Goal: Transaction & Acquisition: Purchase product/service

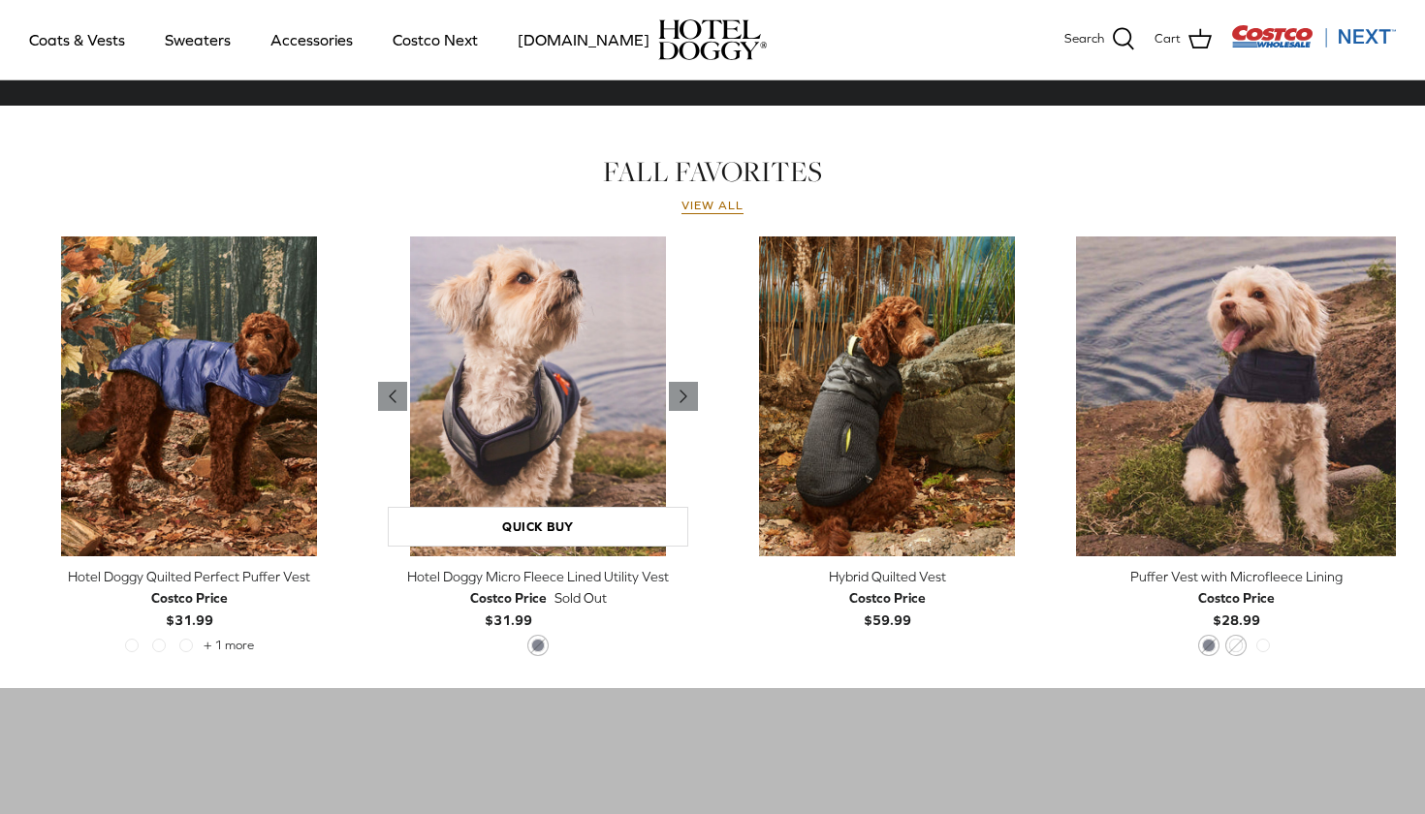
scroll to position [834, 0]
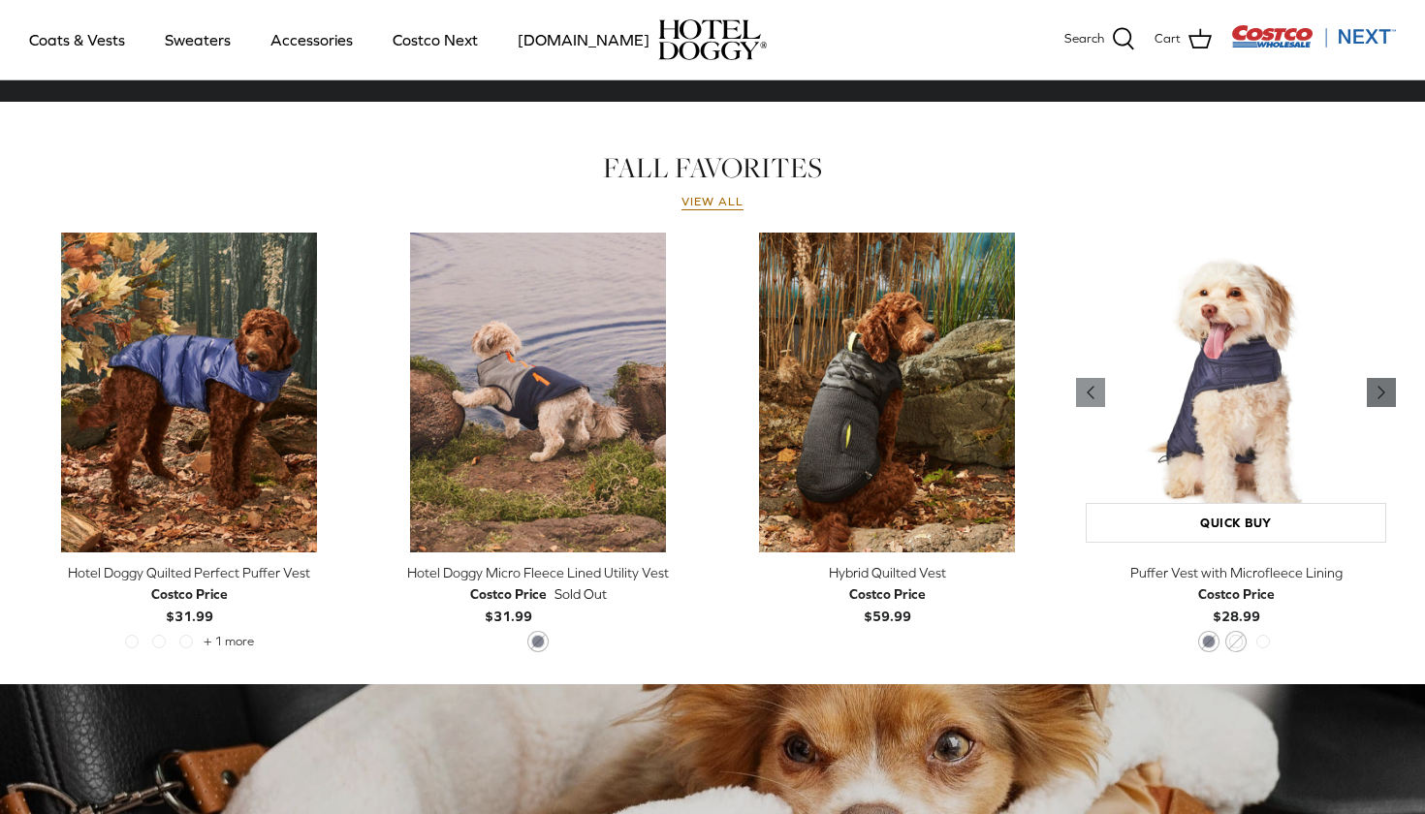
click at [1375, 394] on icon "Right" at bounding box center [1381, 392] width 23 height 23
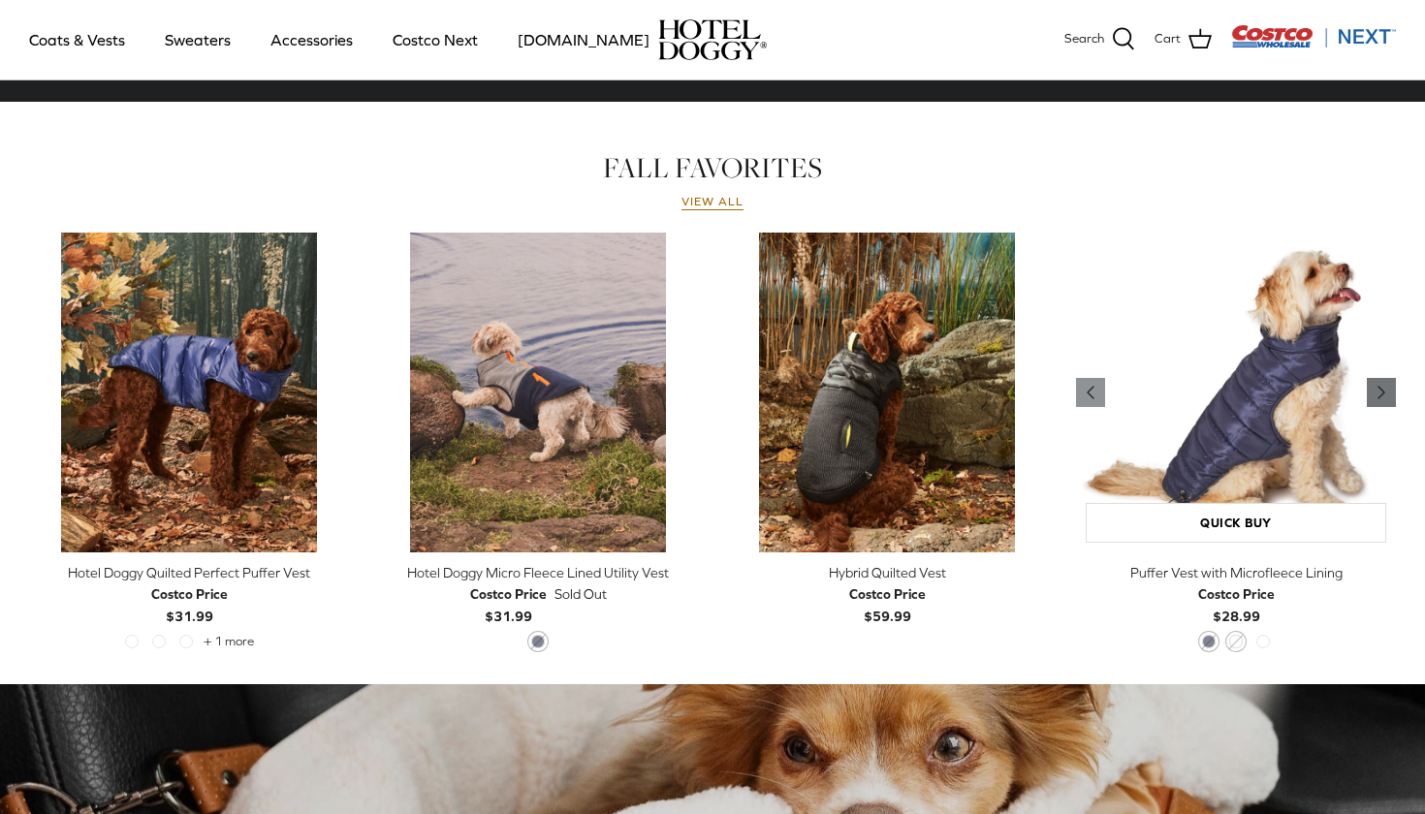
click at [1375, 394] on icon "Right" at bounding box center [1381, 392] width 23 height 23
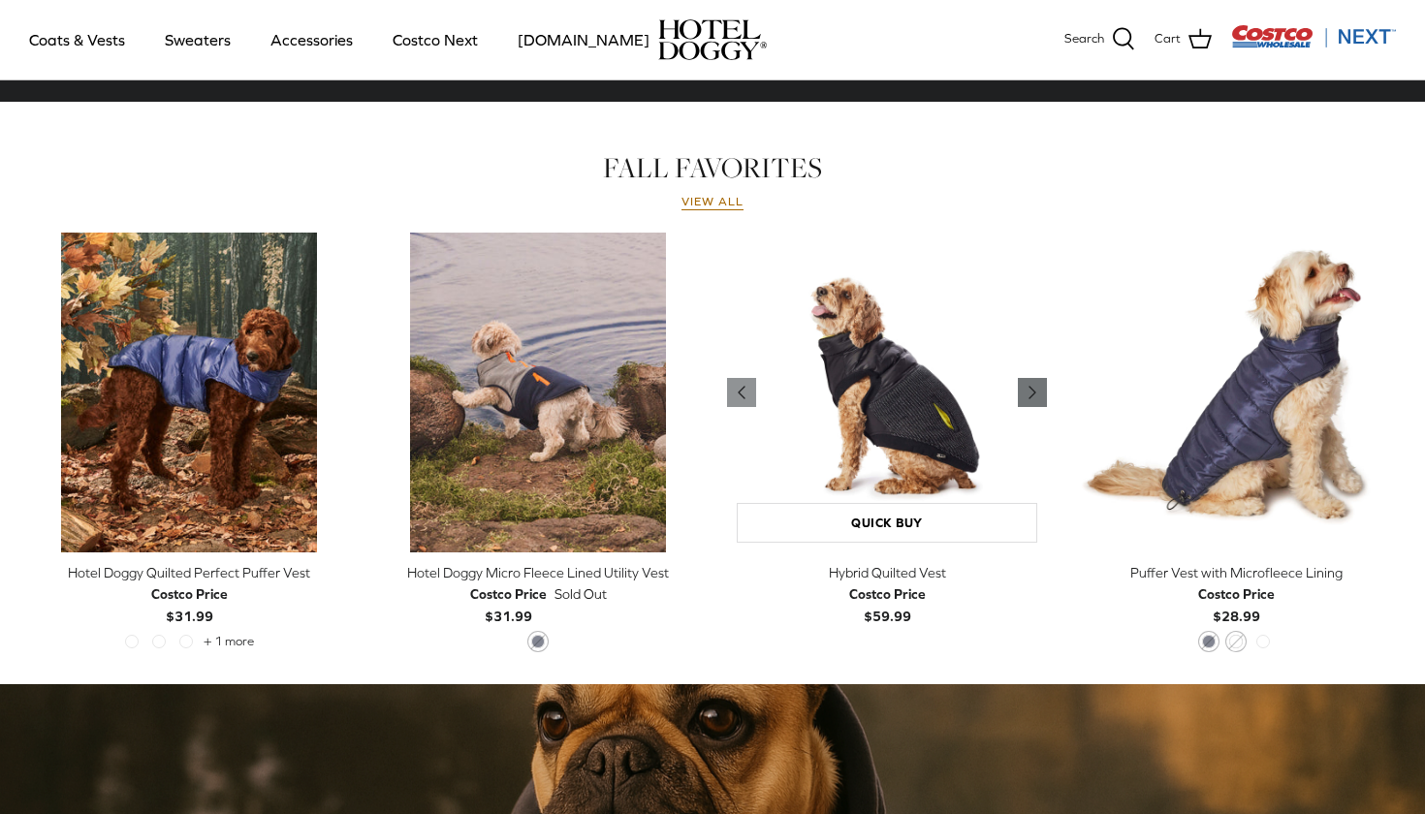
click at [1031, 393] on polyline "Previous" at bounding box center [1032, 393] width 6 height 12
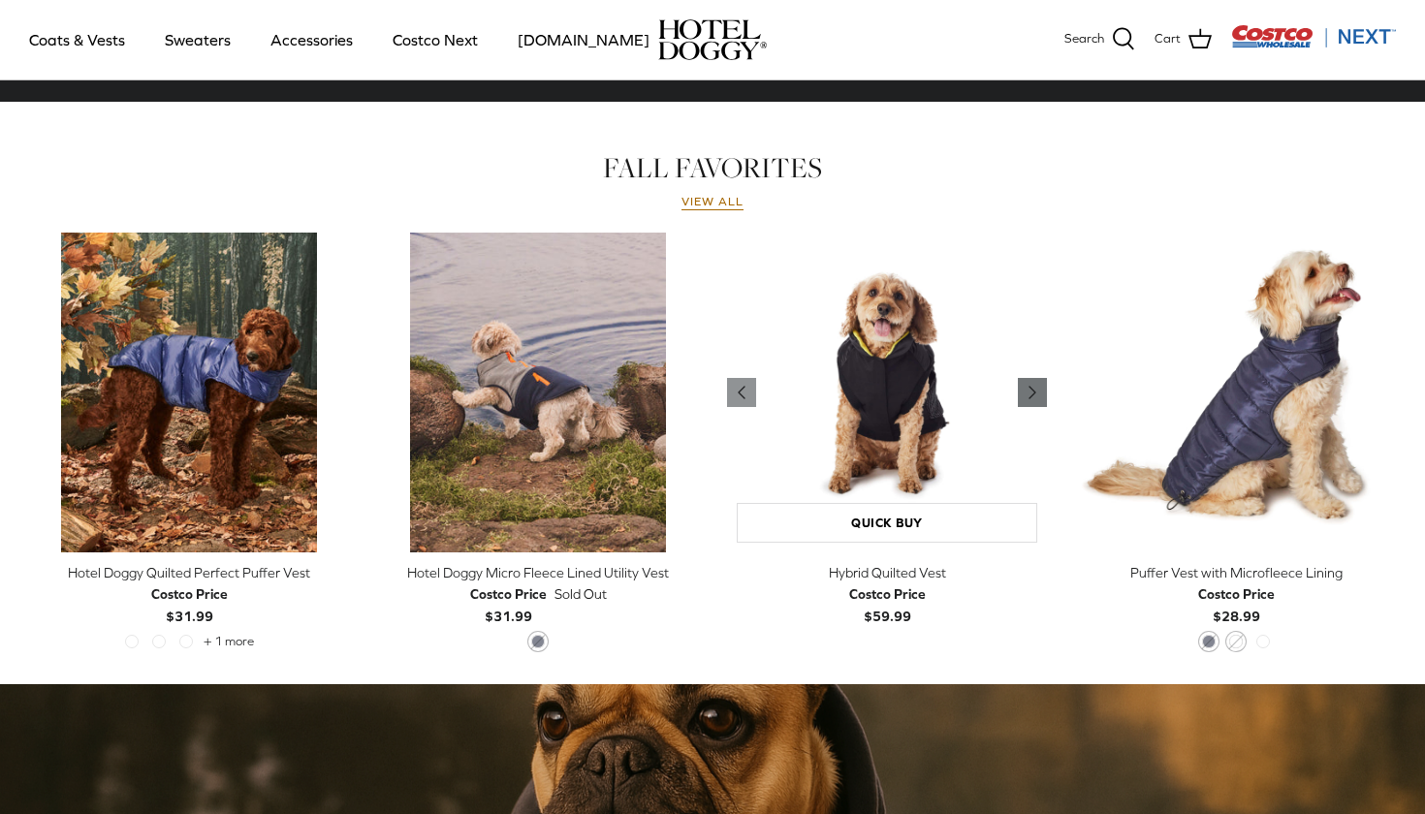
click at [1031, 393] on polyline "Previous" at bounding box center [1032, 393] width 6 height 12
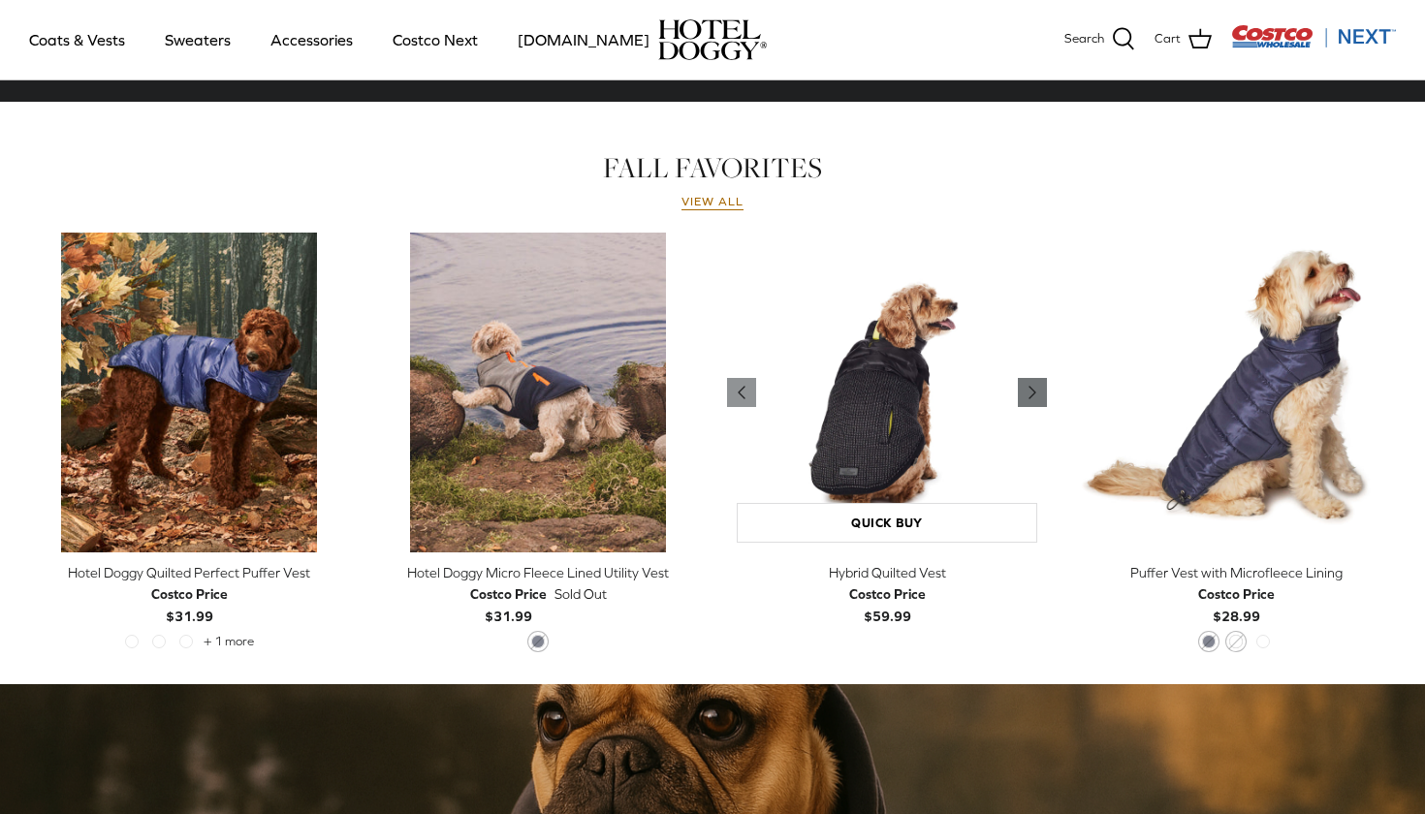
click at [1031, 393] on polyline "Previous" at bounding box center [1032, 393] width 6 height 12
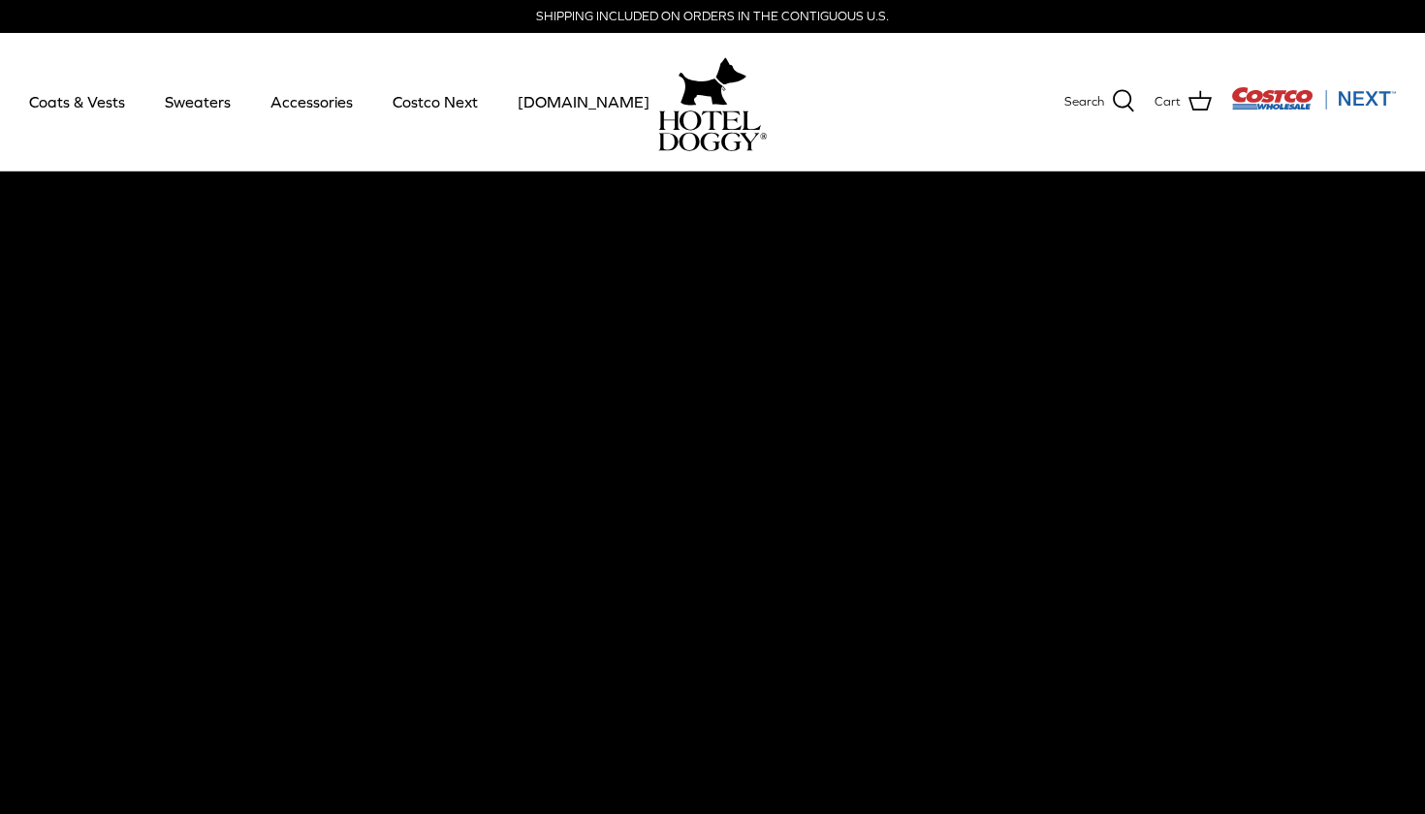
scroll to position [0, 0]
click at [211, 110] on link "Sweaters" at bounding box center [197, 102] width 101 height 66
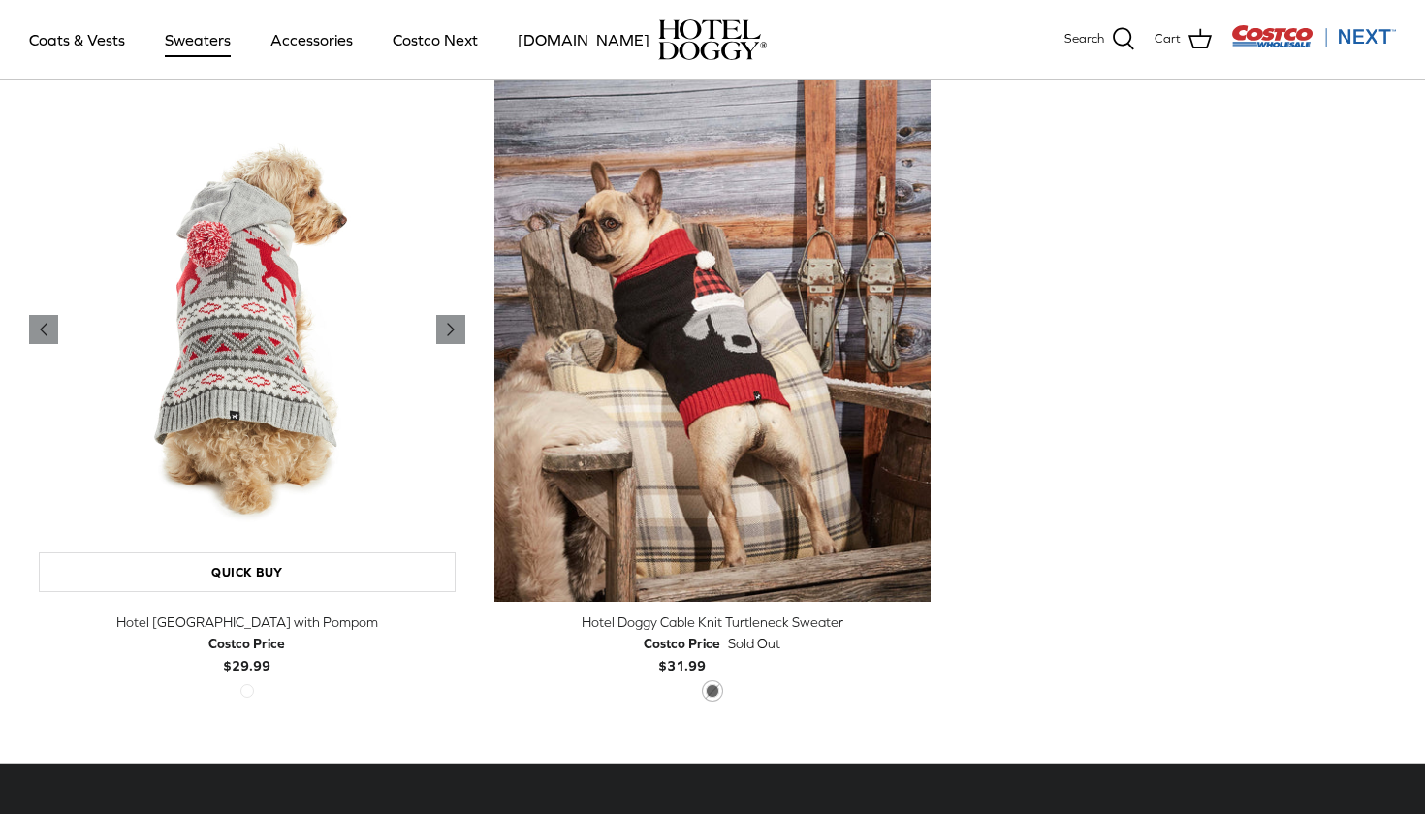
scroll to position [546, 0]
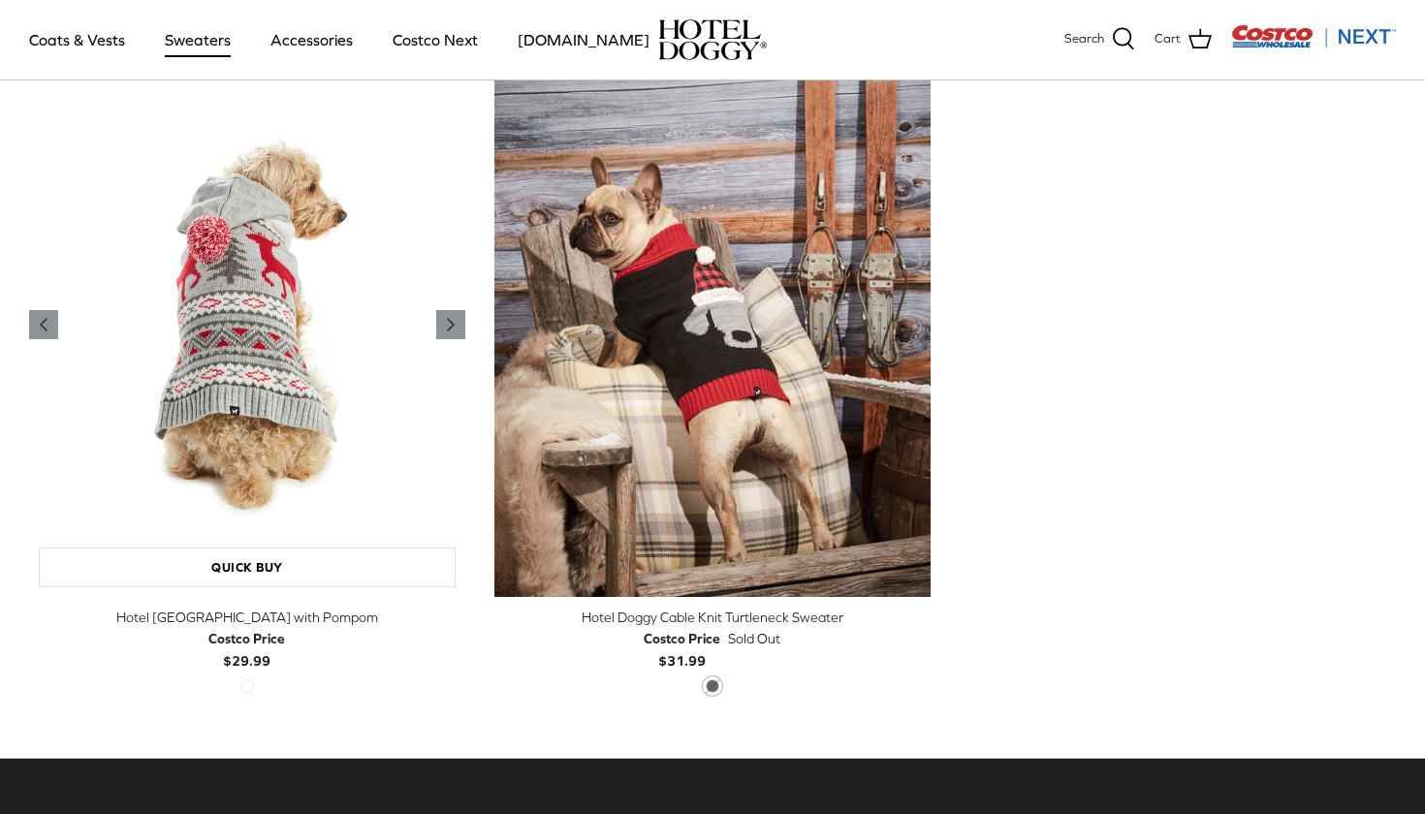
click at [276, 441] on img "Hotel Doggy Fair Isle Sweater with Pompom" at bounding box center [247, 324] width 436 height 545
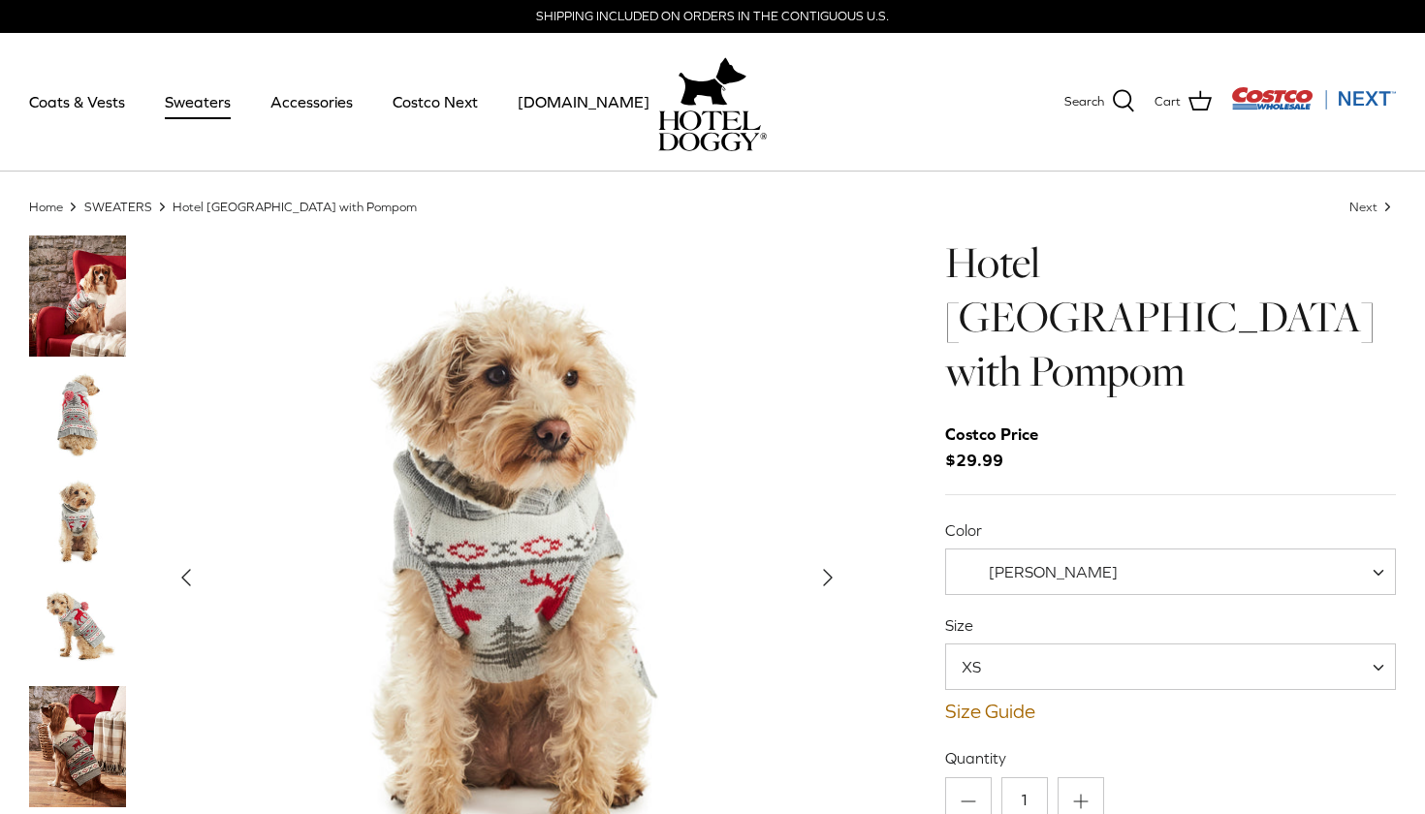
click at [109, 402] on img "Thumbnail Link" at bounding box center [77, 414] width 97 height 97
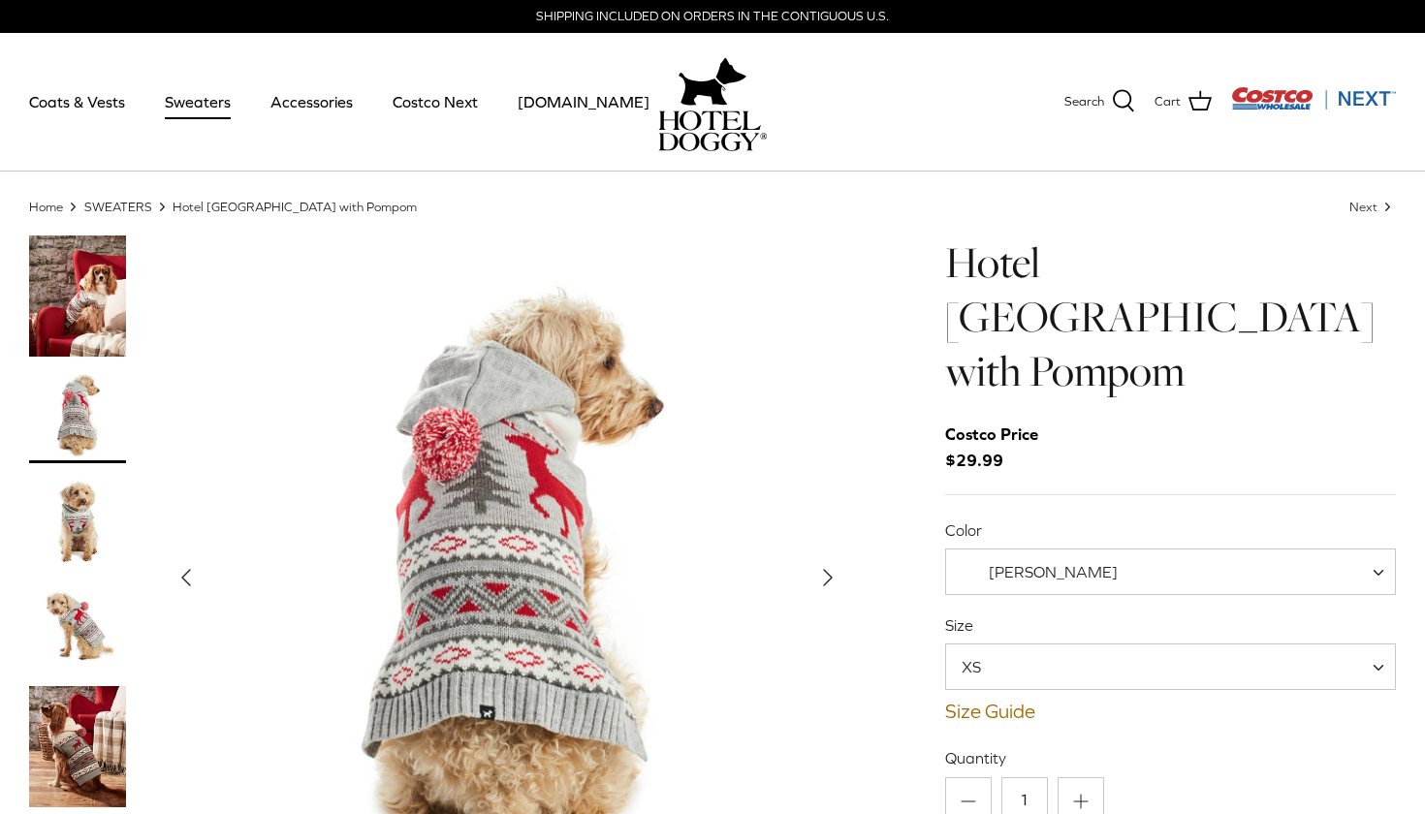
click at [81, 501] on img "Thumbnail Link" at bounding box center [77, 521] width 97 height 97
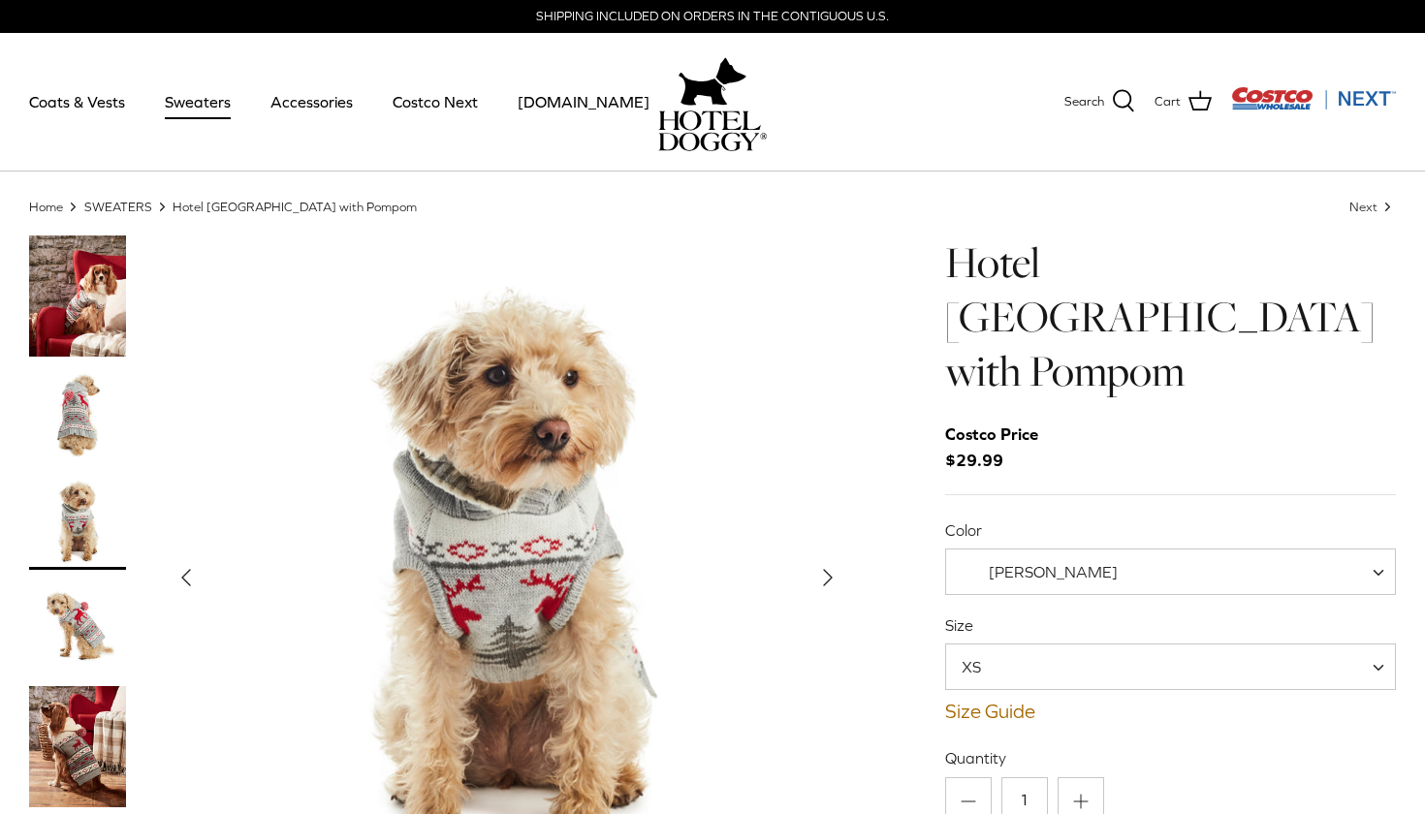
click at [66, 586] on img "Thumbnail Link" at bounding box center [77, 628] width 97 height 97
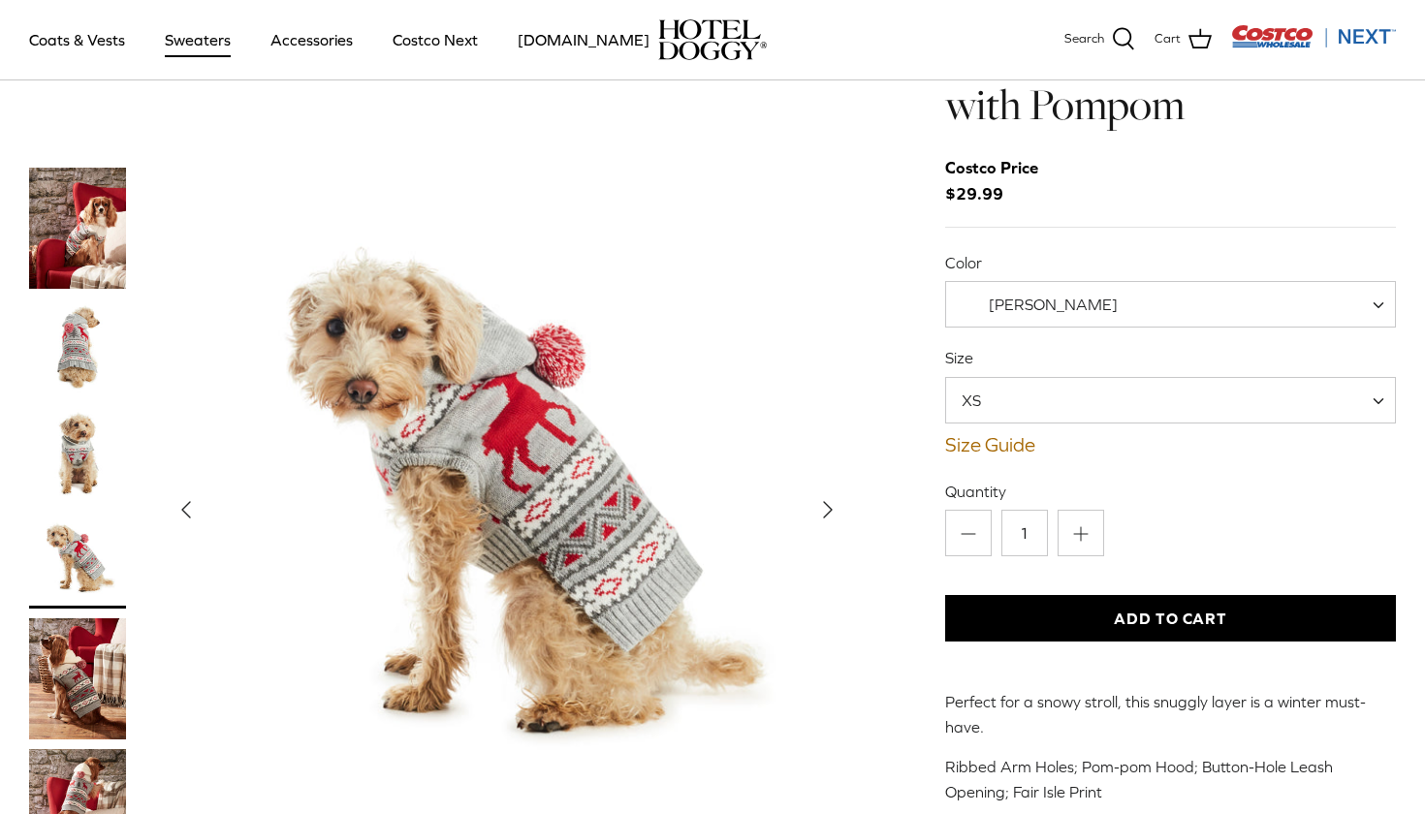
scroll to position [131, 0]
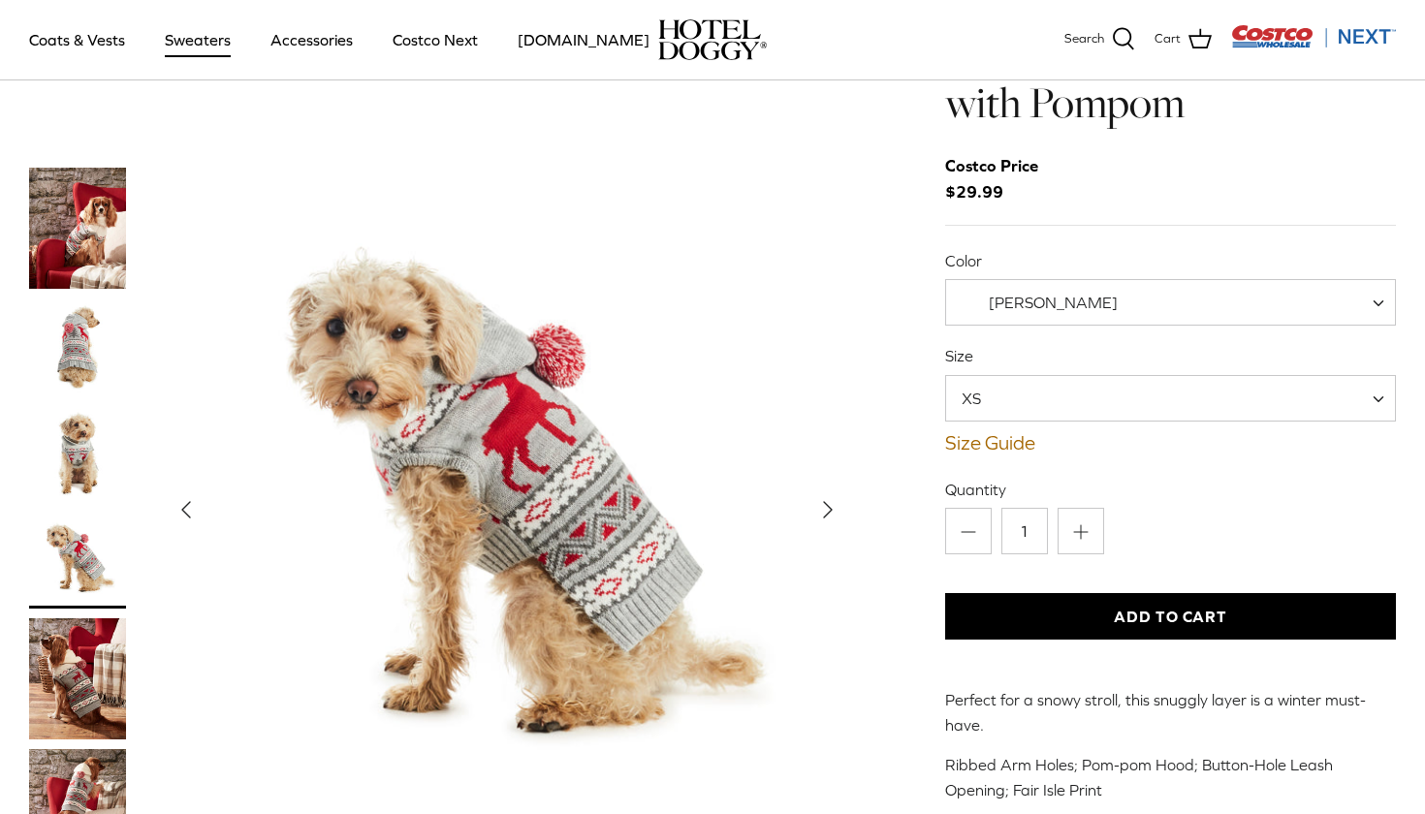
click at [53, 618] on img "Thumbnail Link" at bounding box center [77, 678] width 97 height 121
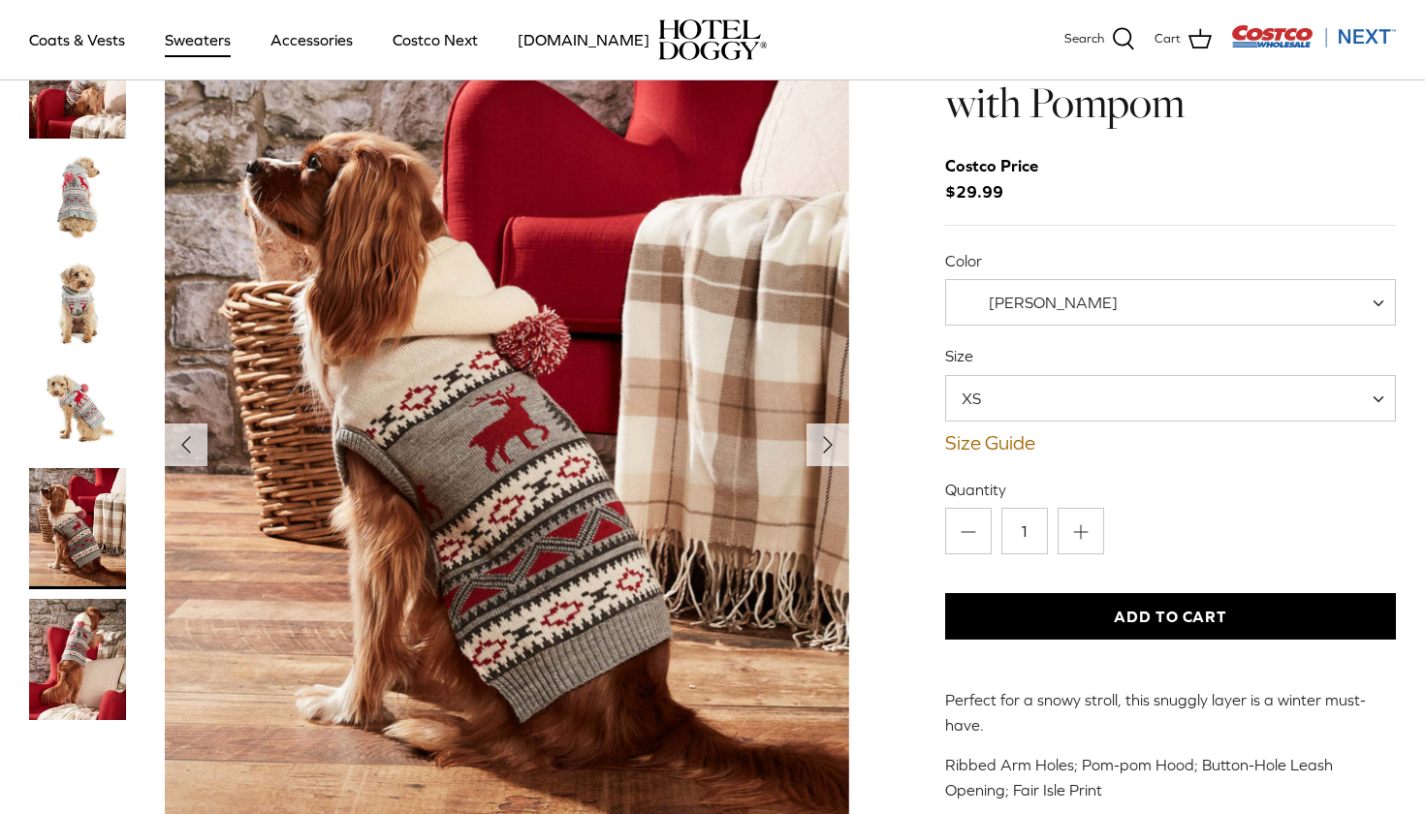
click at [85, 604] on img "Thumbnail Link" at bounding box center [77, 659] width 97 height 121
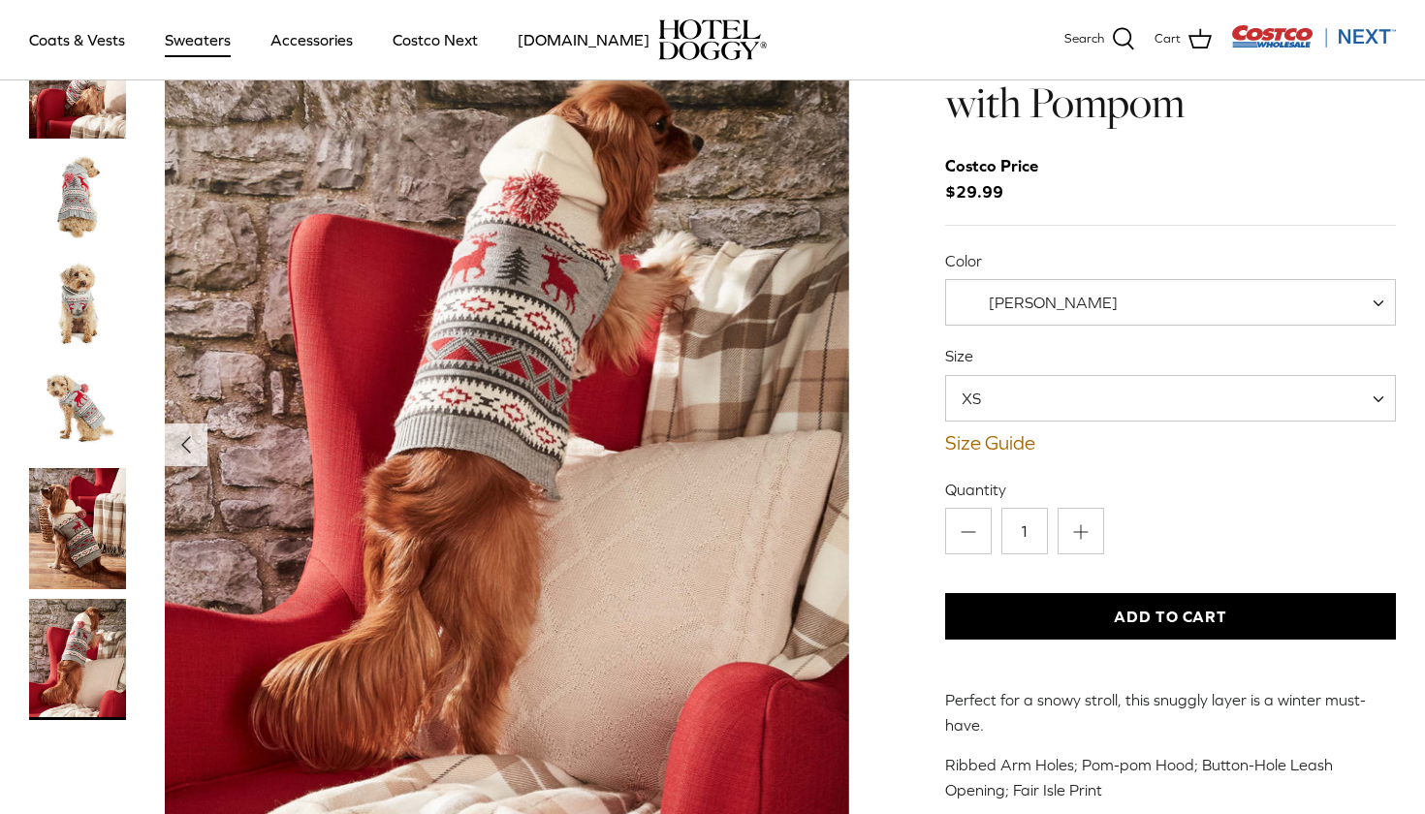
click at [79, 388] on img "Thumbnail Link" at bounding box center [77, 410] width 97 height 97
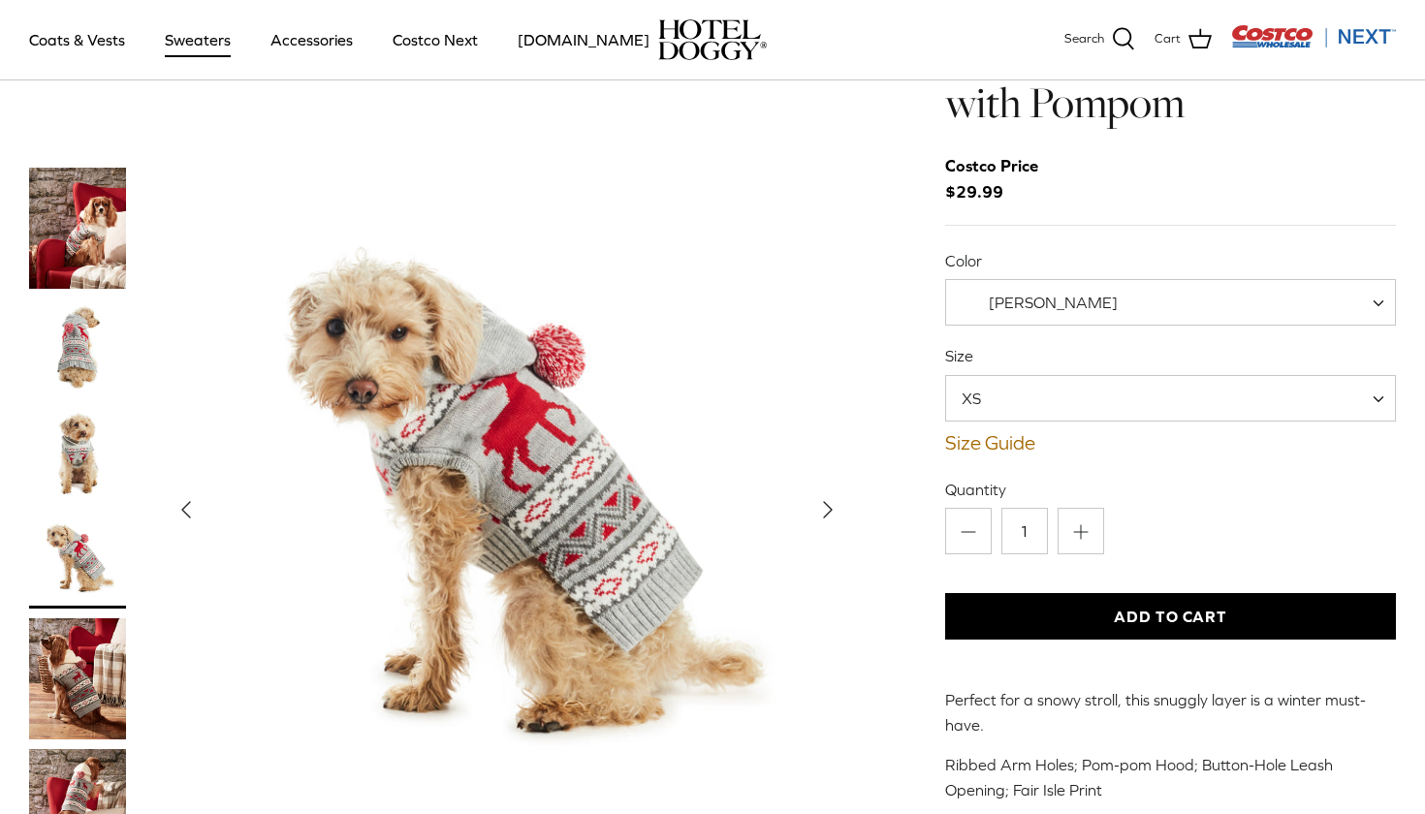
click at [97, 299] on img "Thumbnail Link" at bounding box center [77, 347] width 97 height 97
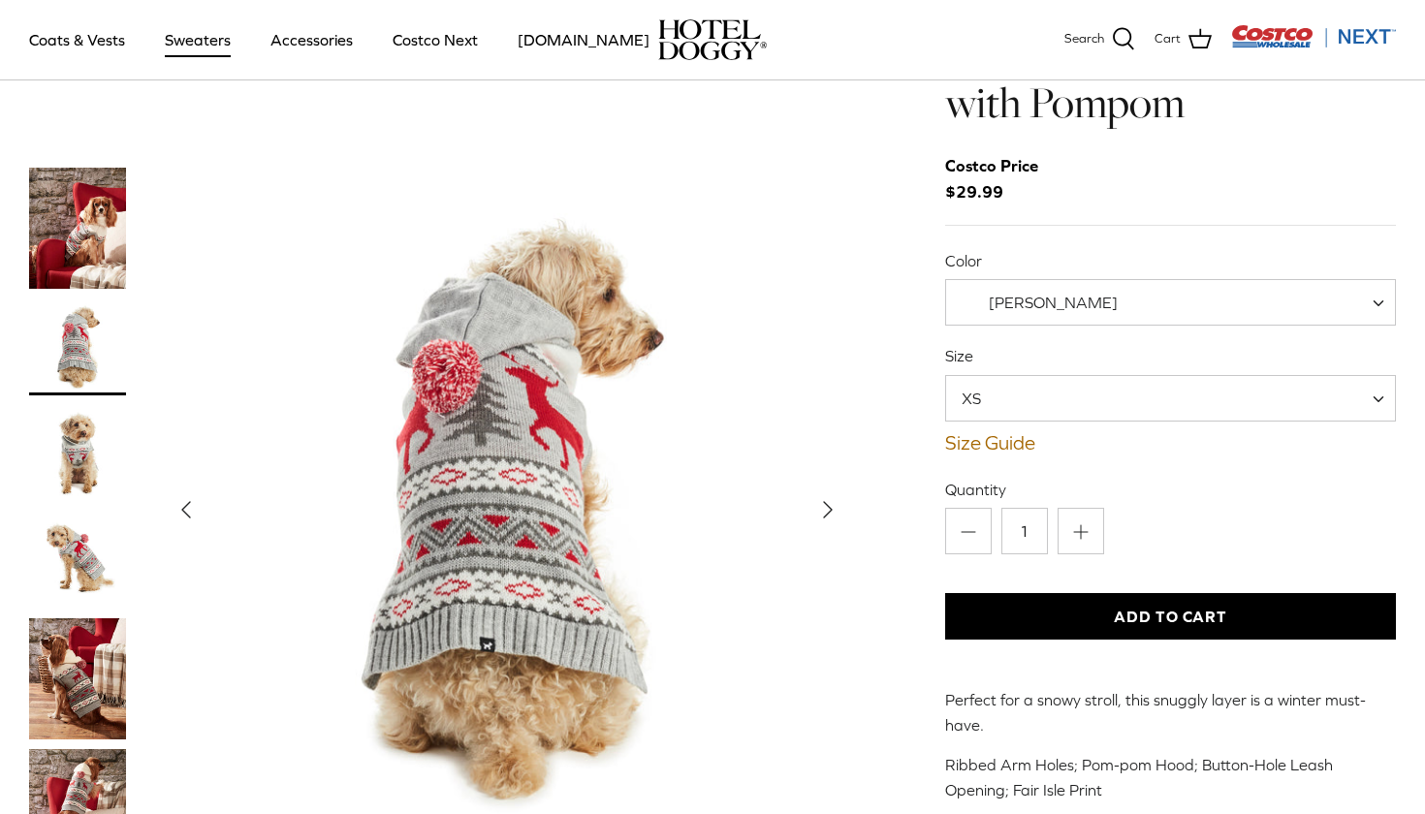
click at [97, 203] on img "Thumbnail Link" at bounding box center [77, 228] width 97 height 121
